Goal: Task Accomplishment & Management: Use online tool/utility

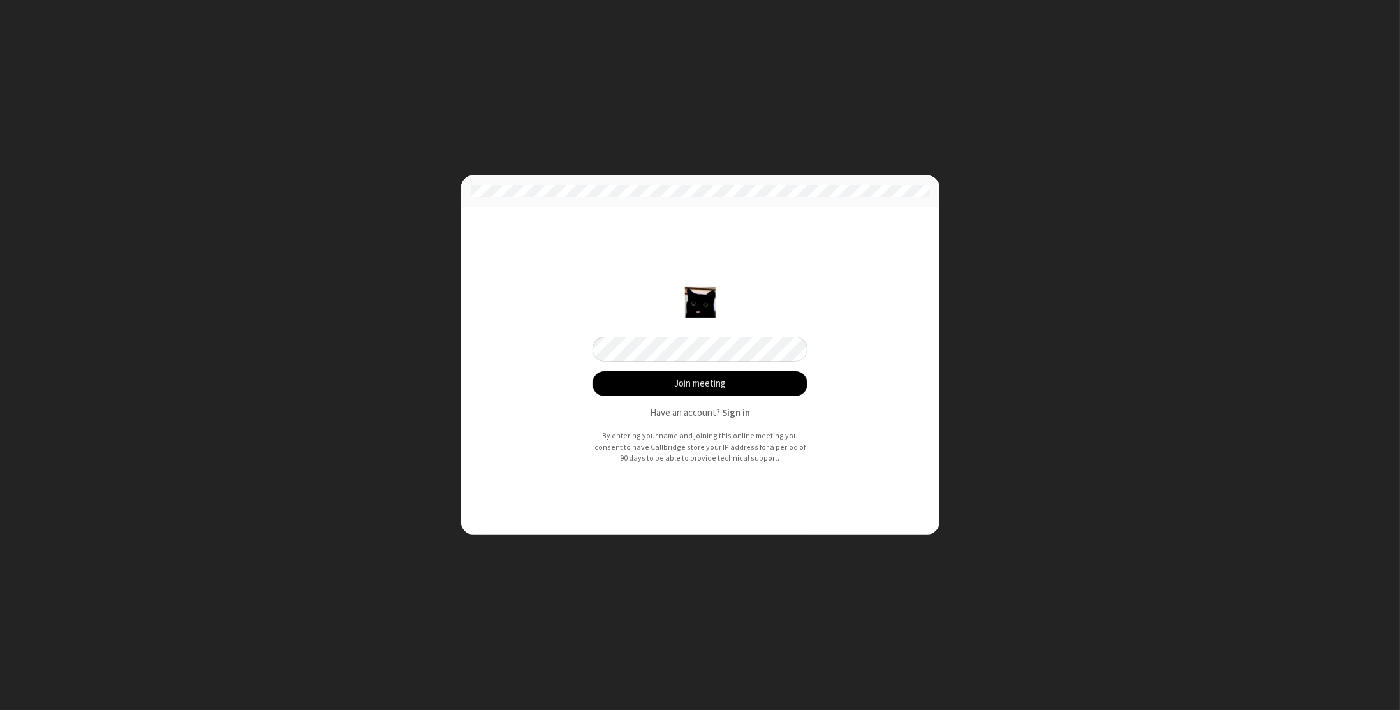
click at [676, 382] on button "Join meeting" at bounding box center [701, 384] width 216 height 26
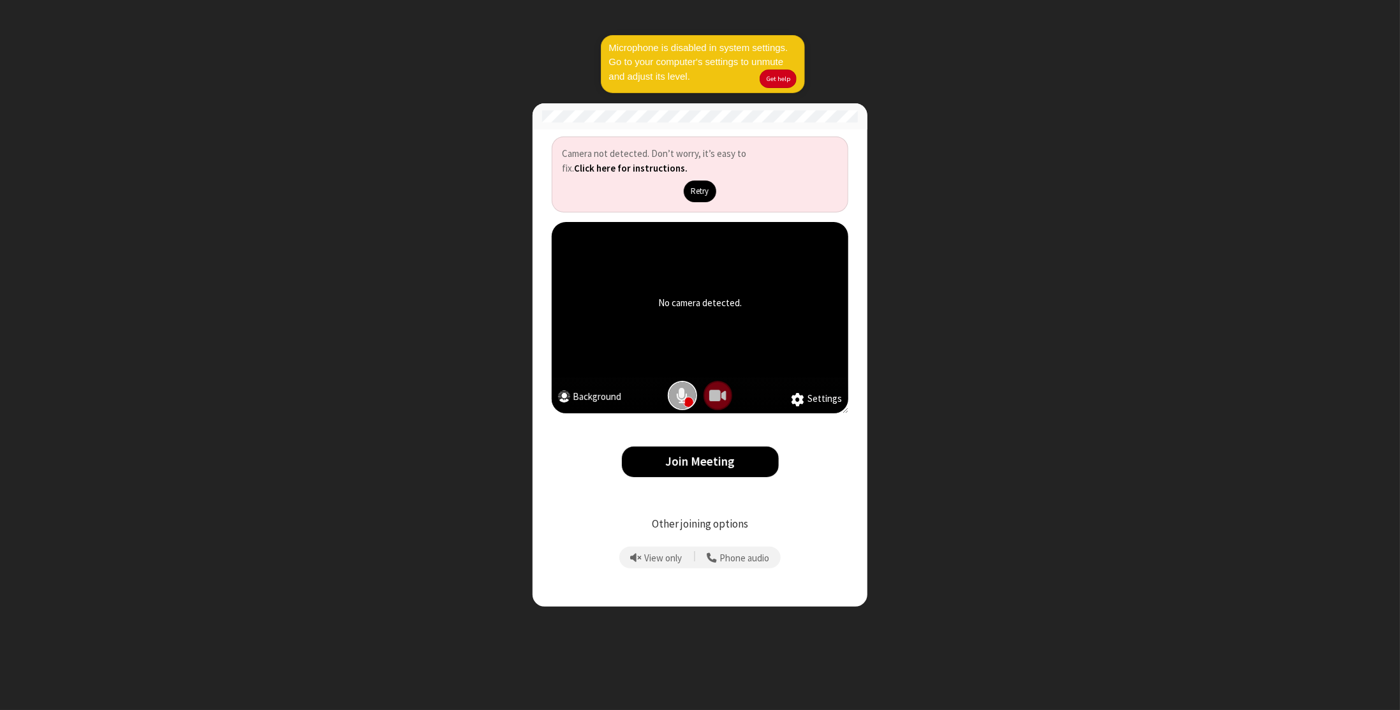
click at [683, 392] on span "Mic is on" at bounding box center [682, 395] width 11 height 19
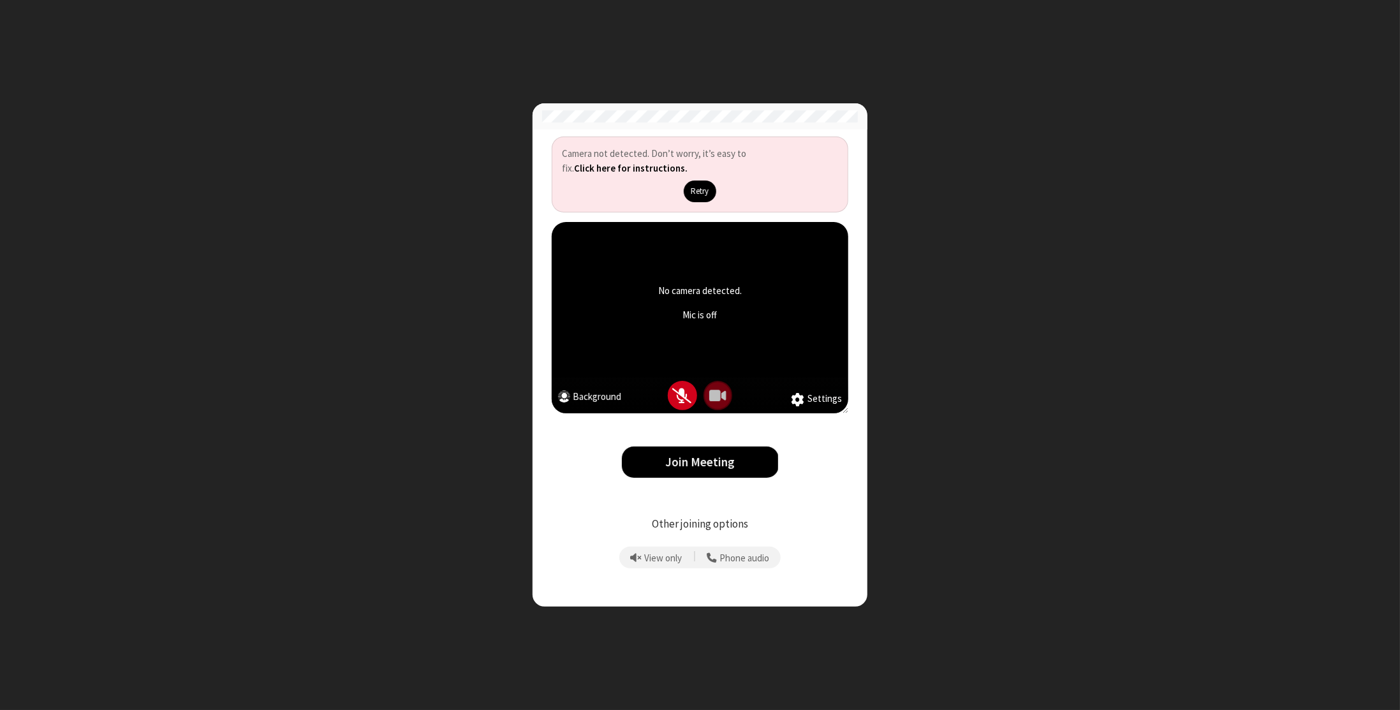
click at [685, 454] on button "Join Meeting" at bounding box center [700, 462] width 157 height 31
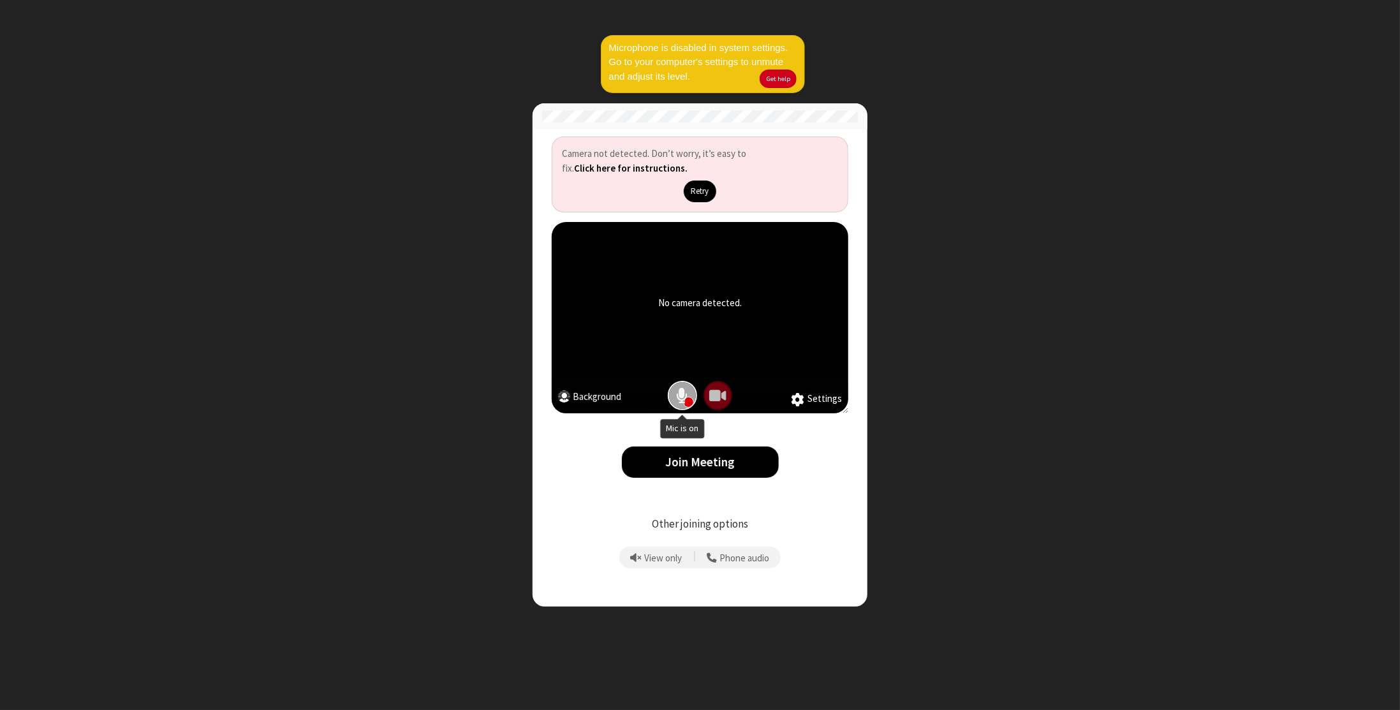
click at [685, 397] on span "Mic is on" at bounding box center [682, 395] width 11 height 19
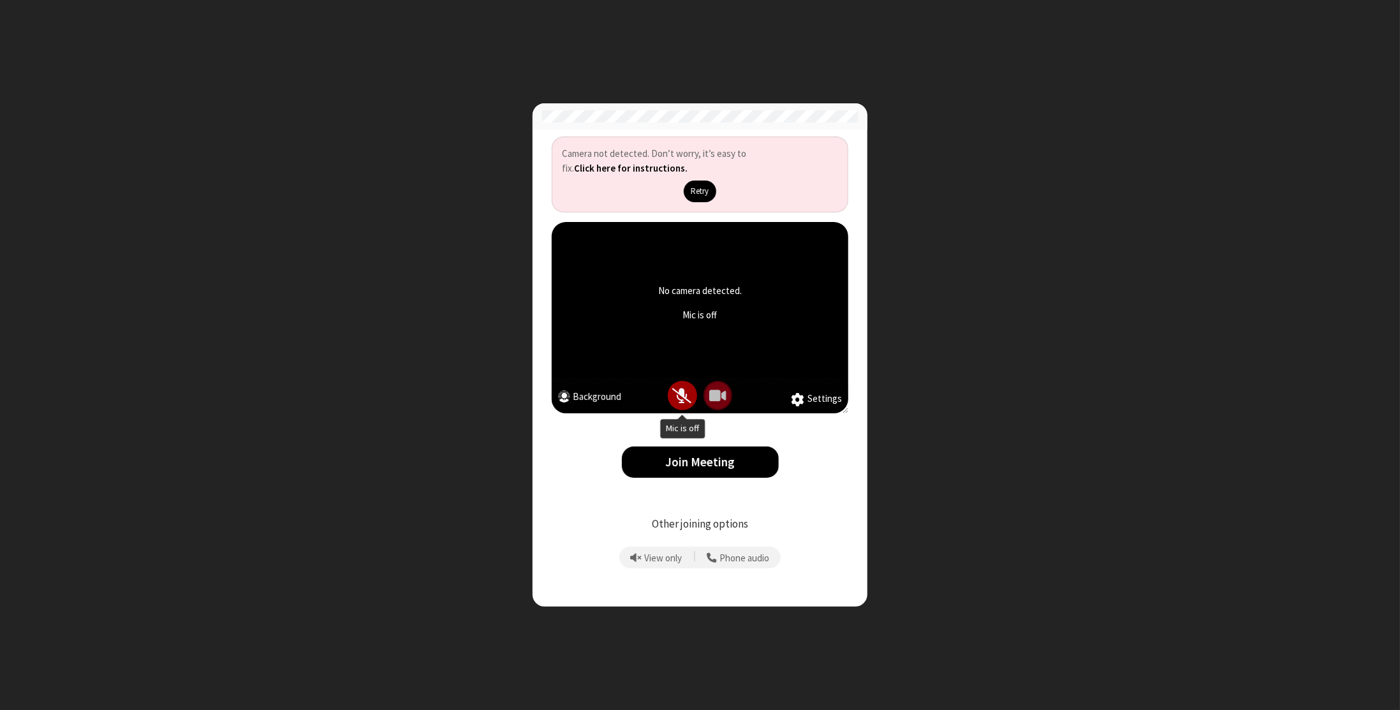
click at [679, 400] on span "Mic is off" at bounding box center [682, 395] width 19 height 19
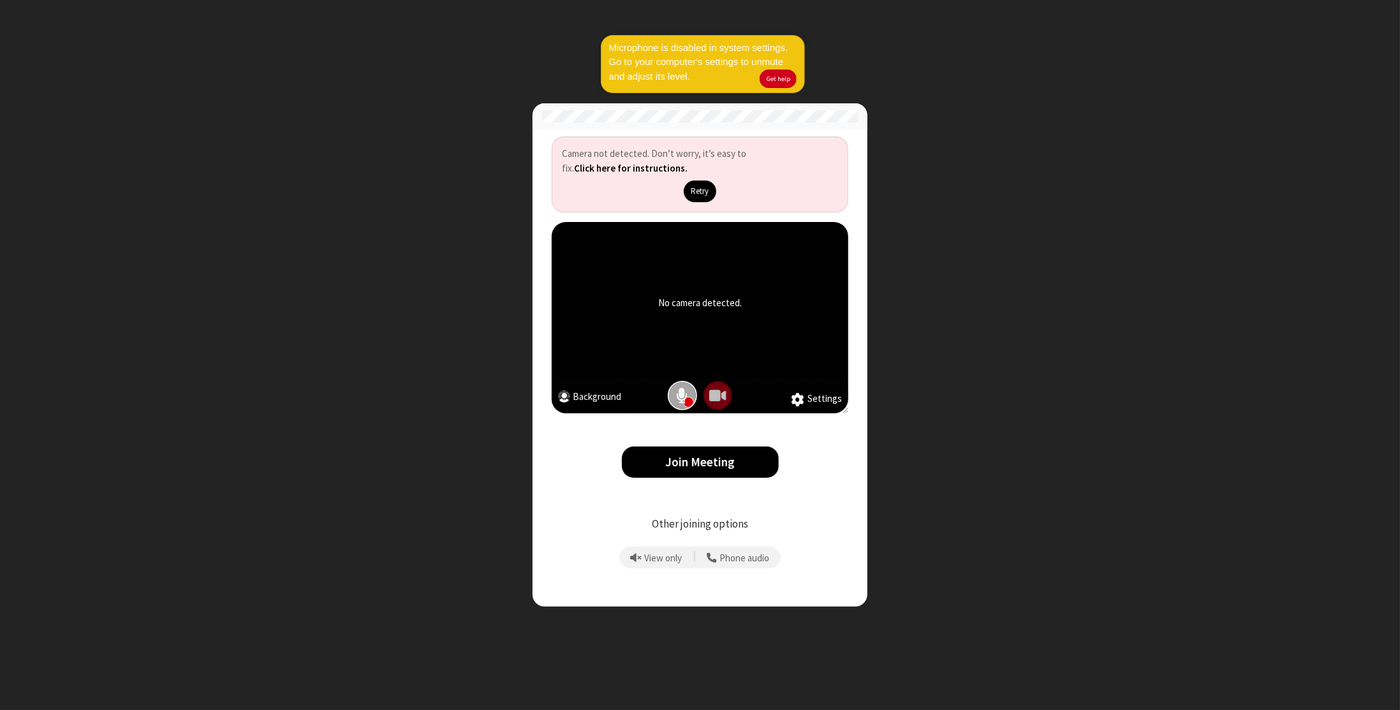
click at [681, 401] on span "Mic is on" at bounding box center [682, 395] width 11 height 19
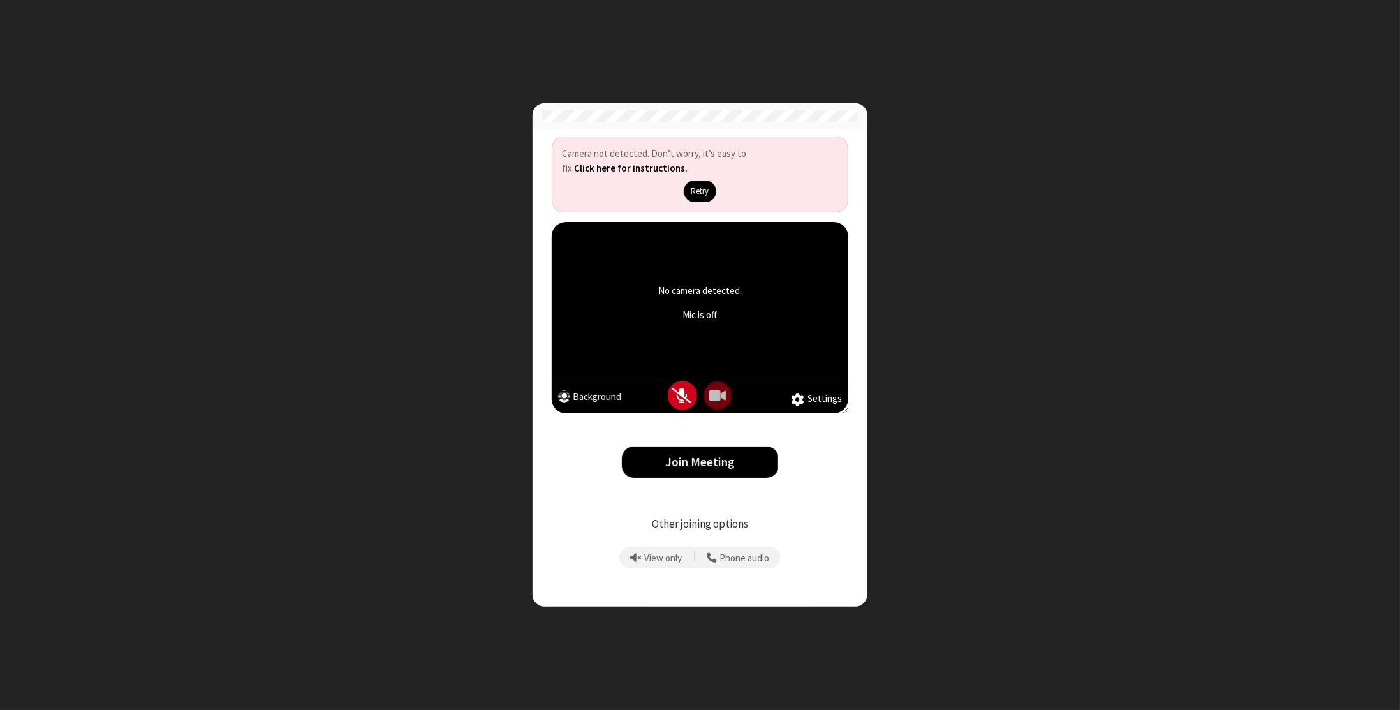
click at [690, 459] on button "Join Meeting" at bounding box center [700, 462] width 157 height 31
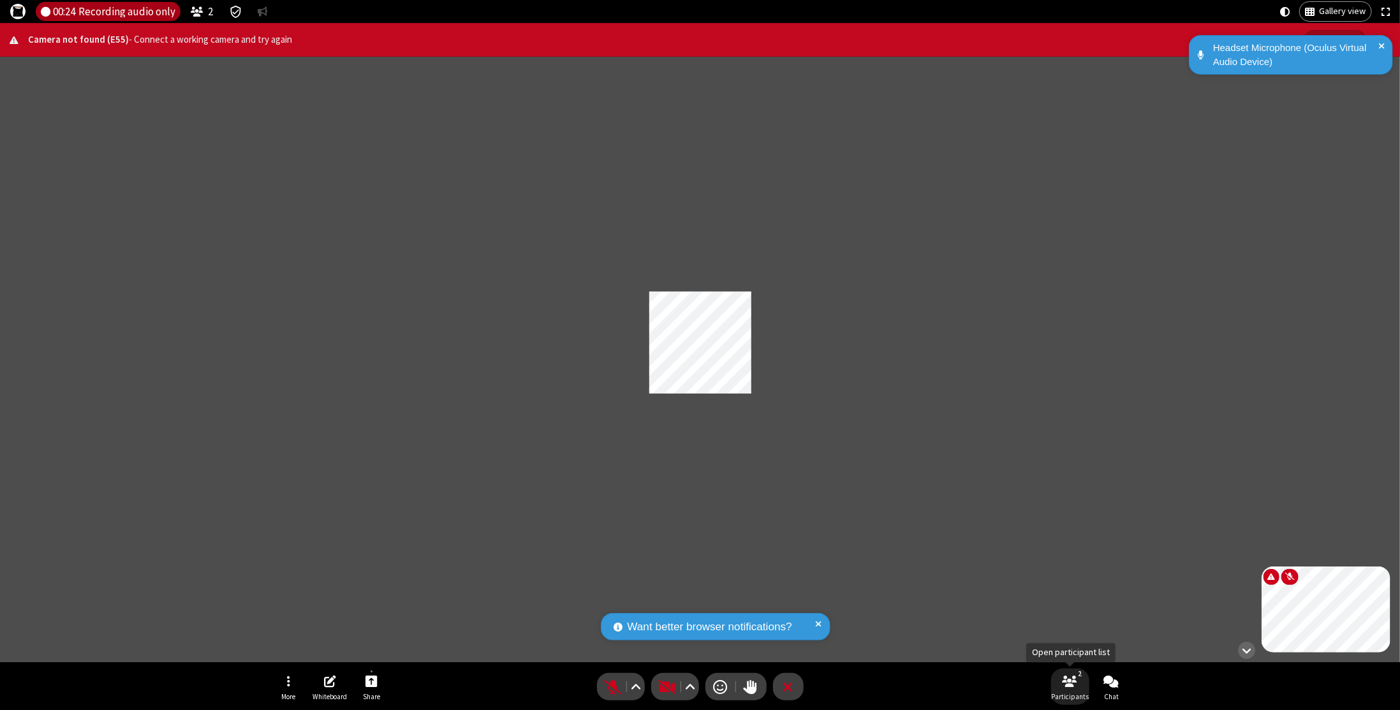
click at [1070, 693] on span "Participants" at bounding box center [1070, 697] width 38 height 8
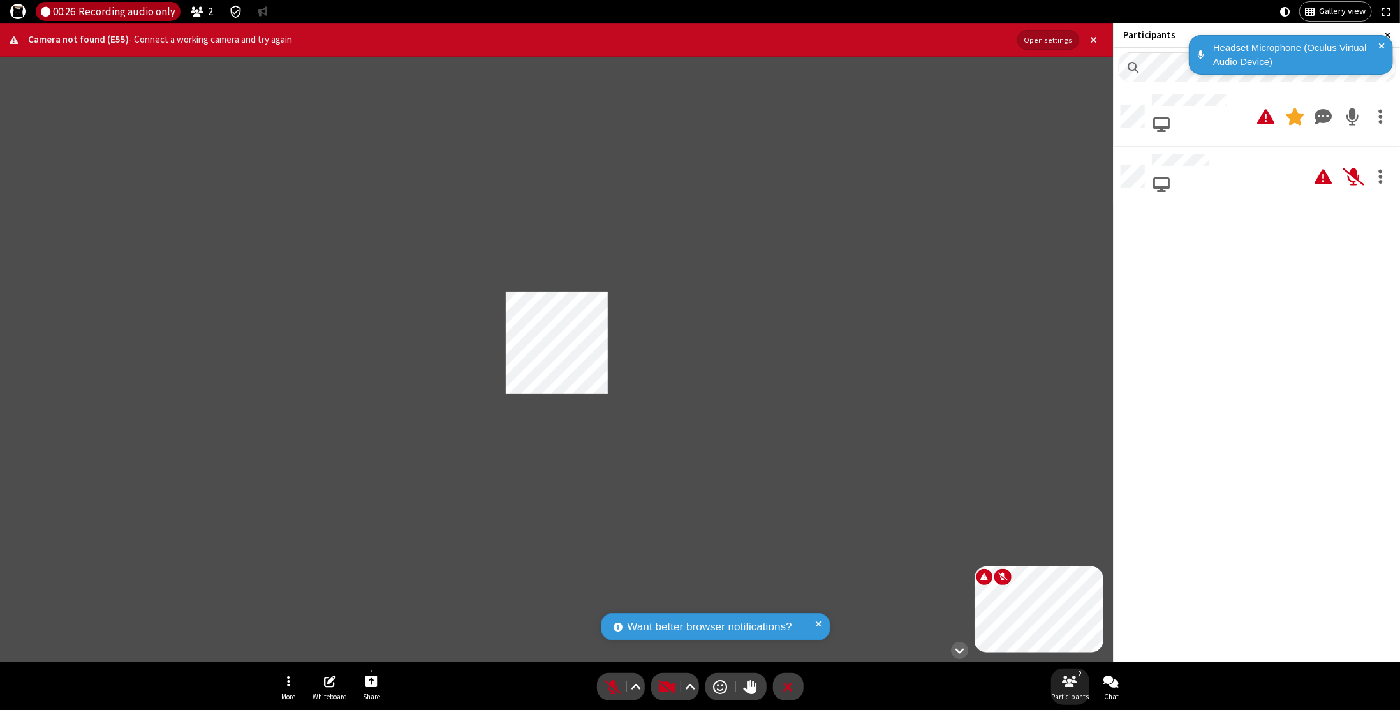
click at [1069, 693] on span "Participants" at bounding box center [1070, 697] width 38 height 8
